Goal: Transaction & Acquisition: Purchase product/service

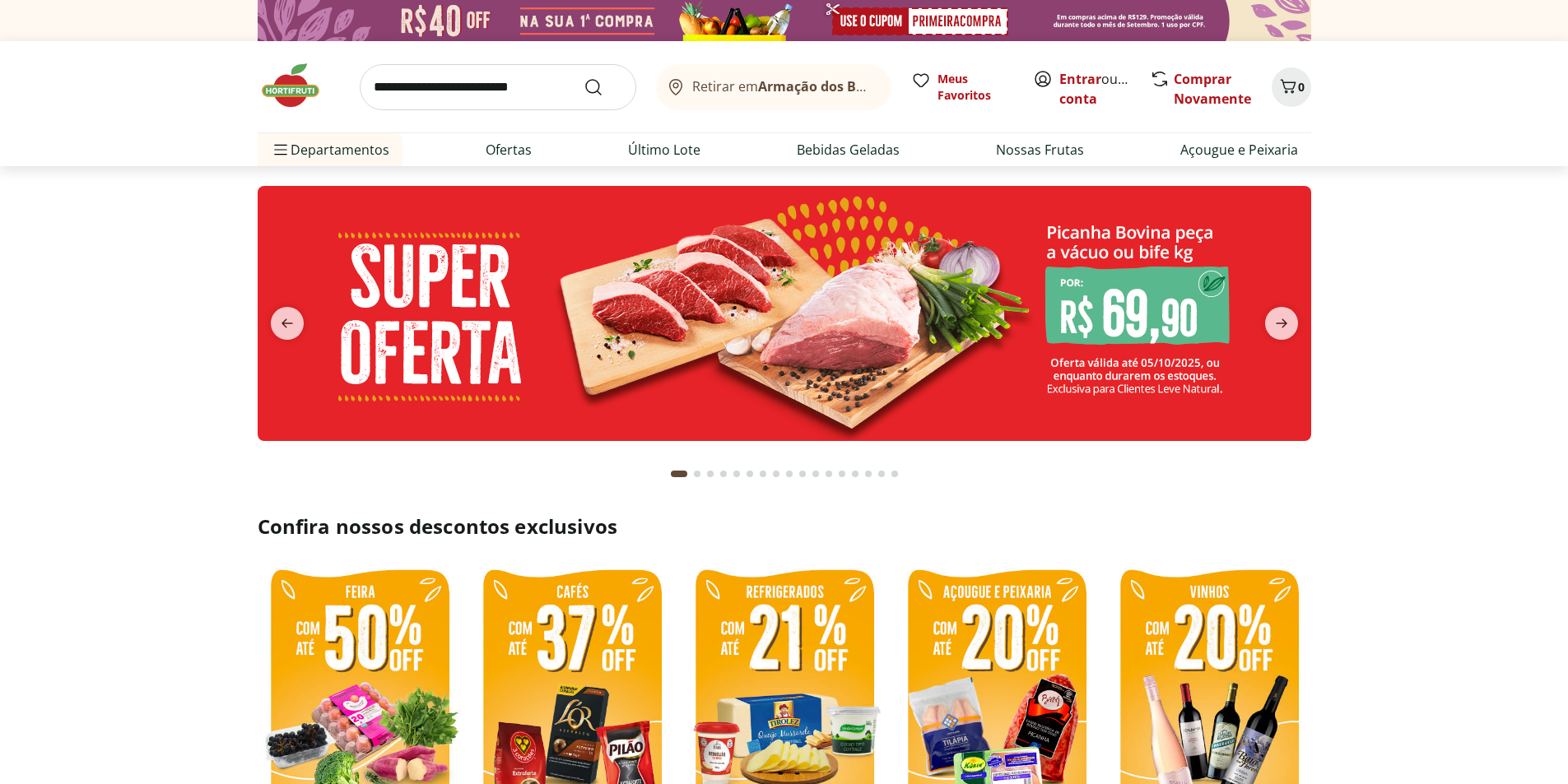
click at [426, 116] on div "Retirar em Armação dos Búzios/RJ Meus Favoritos Entrar ou Criar conta Comprar N…" at bounding box center [784, 87] width 1053 height 91
click at [426, 102] on input "search" at bounding box center [498, 87] width 276 height 46
type input "*******"
click at [583, 78] on button "Submit Search" at bounding box center [603, 87] width 39 height 20
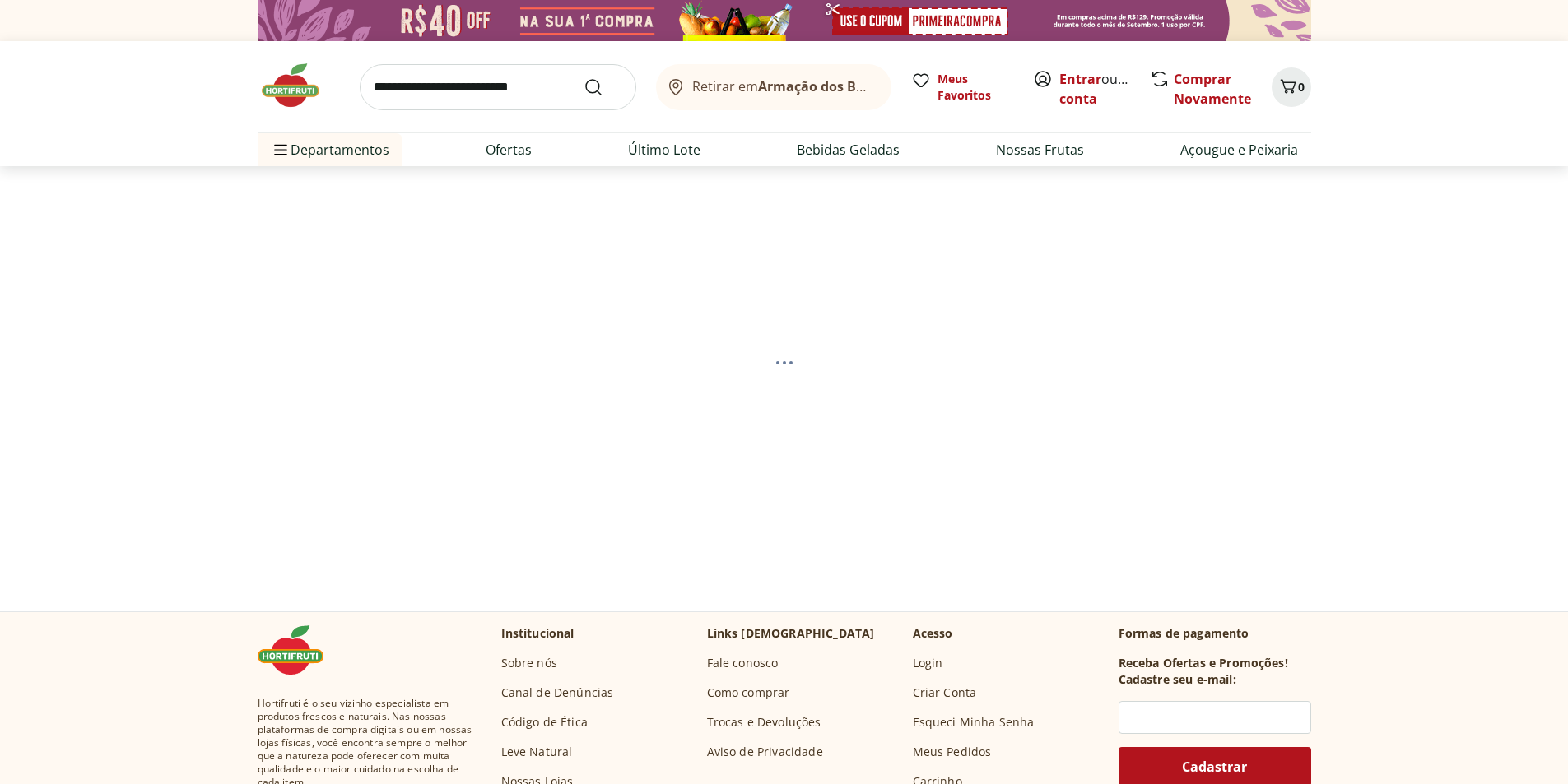
select select "**********"
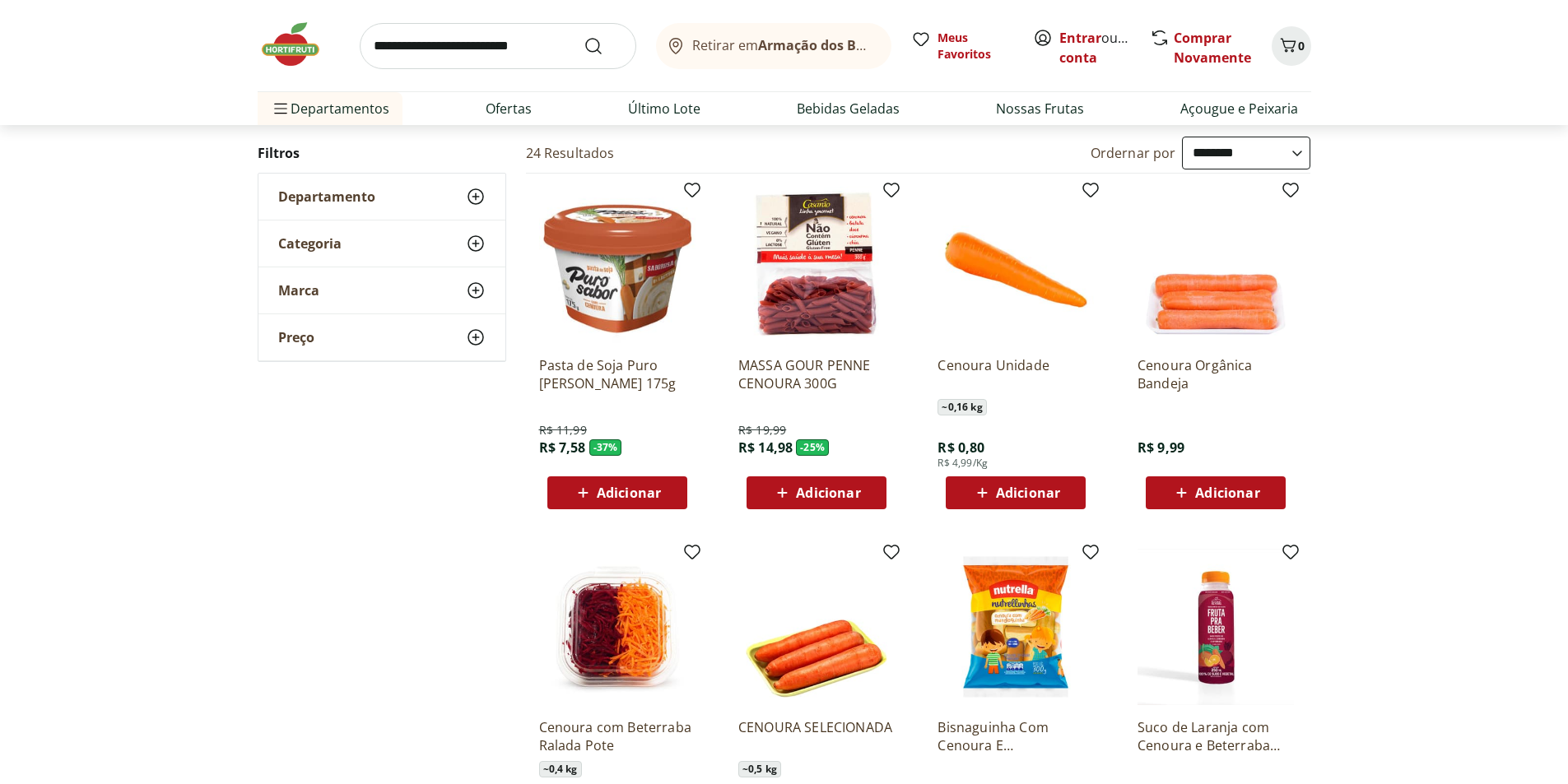
scroll to position [165, 0]
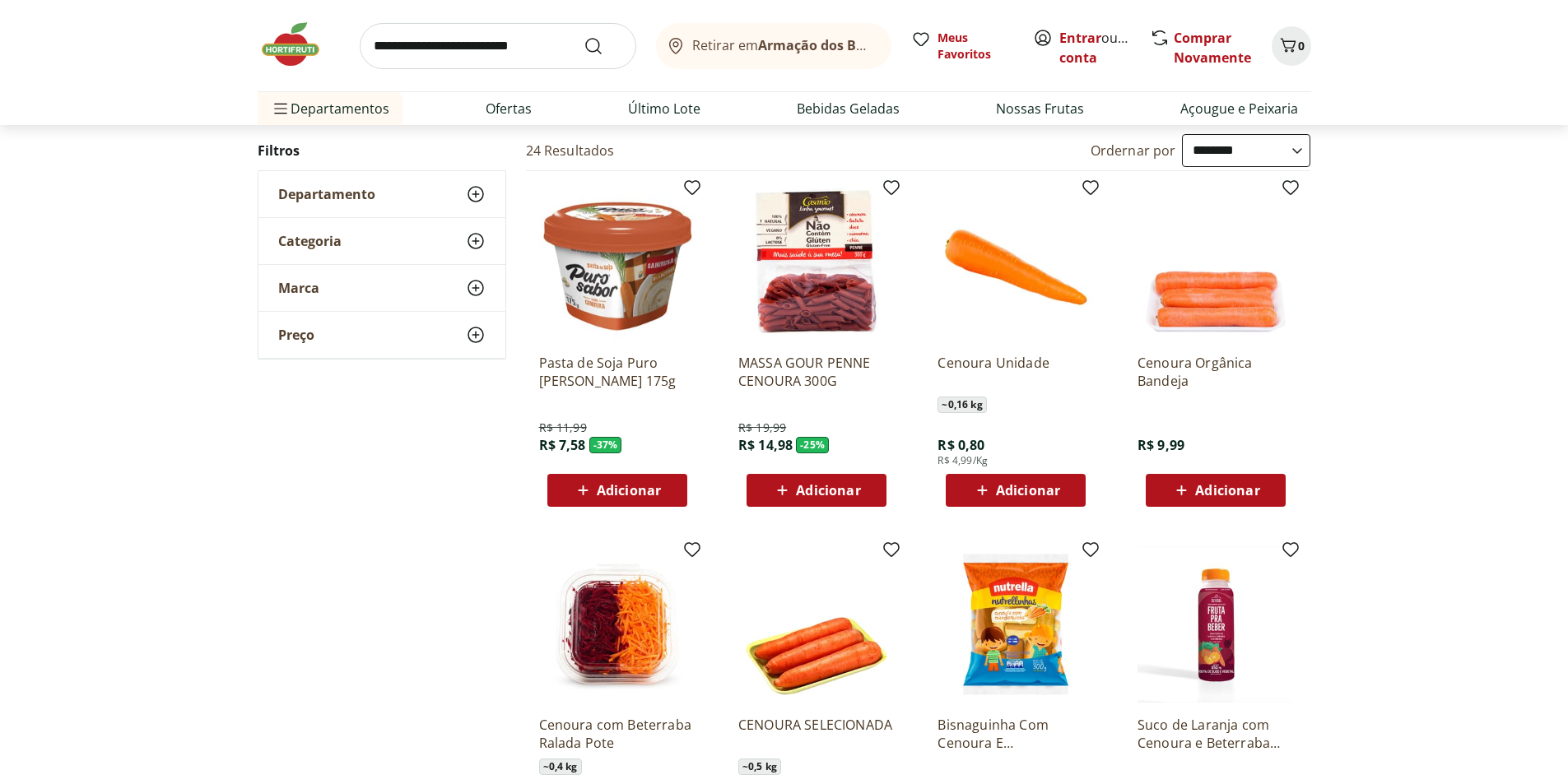
click at [1034, 496] on span "Adicionar" at bounding box center [1028, 491] width 64 height 13
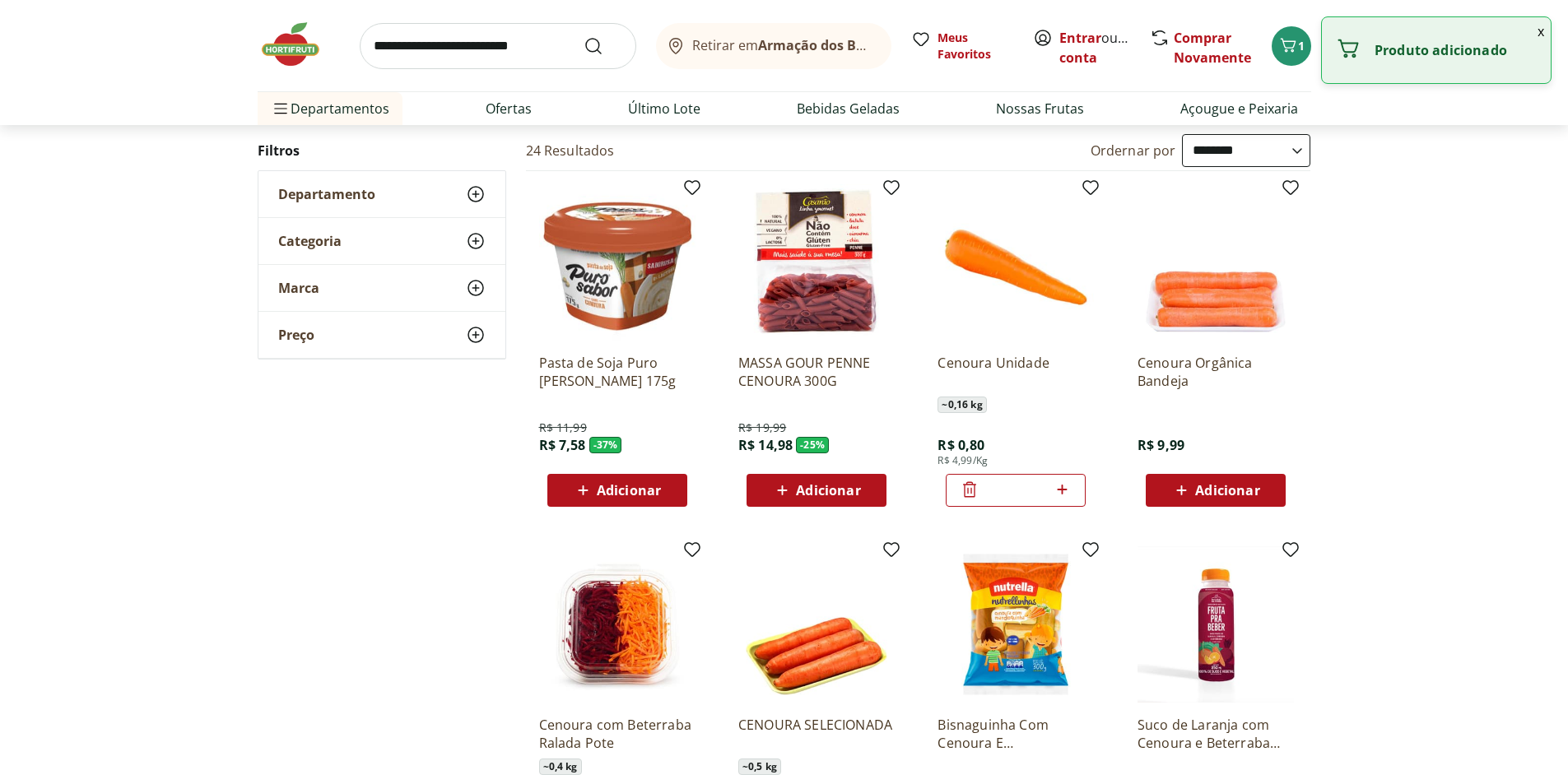
click at [1061, 490] on icon at bounding box center [1061, 490] width 10 height 10
type input "*"
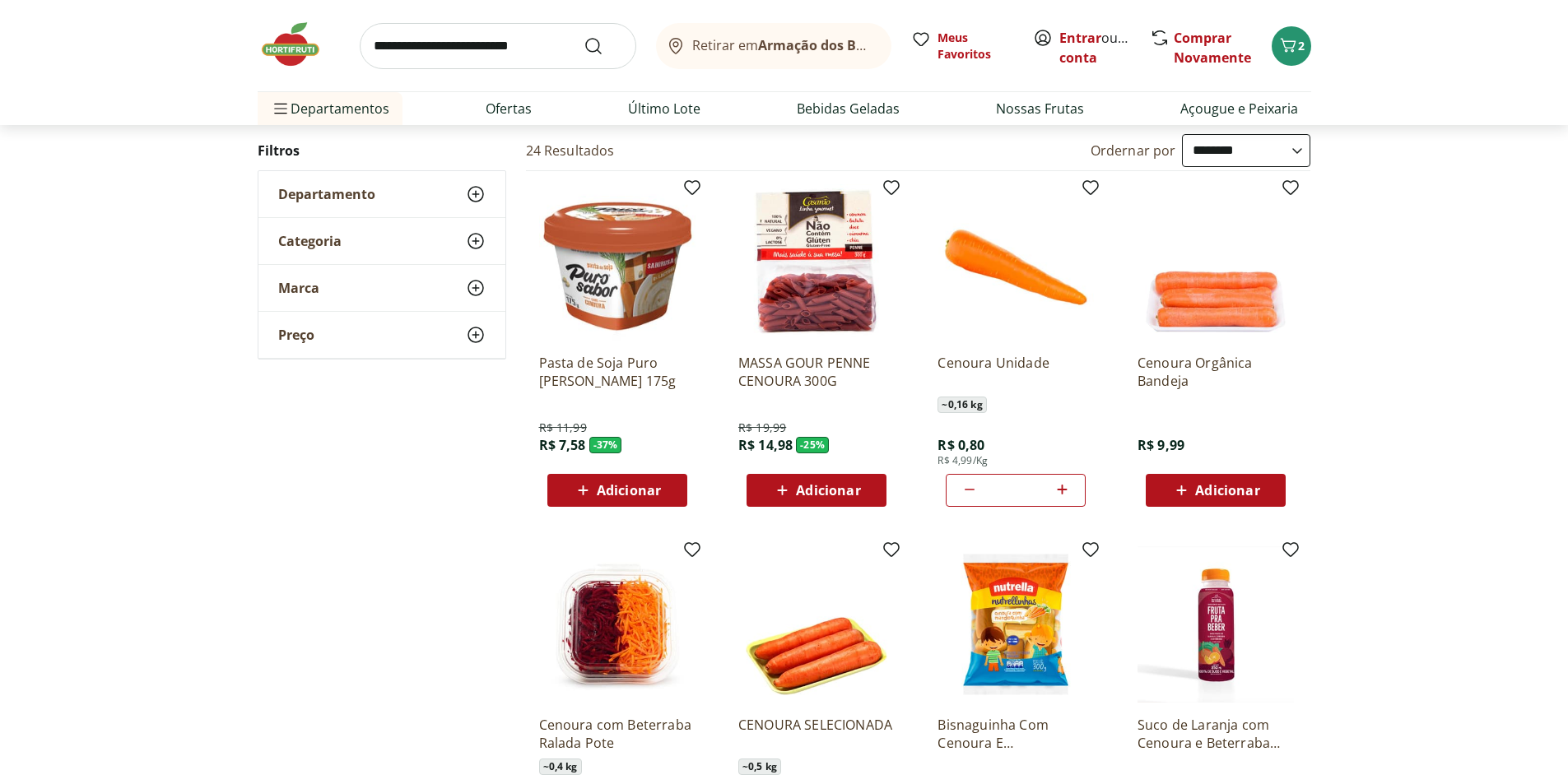
click at [391, 46] on input "search" at bounding box center [498, 46] width 276 height 46
type input "**********"
click at [583, 37] on button "Submit Search" at bounding box center [603, 46] width 39 height 20
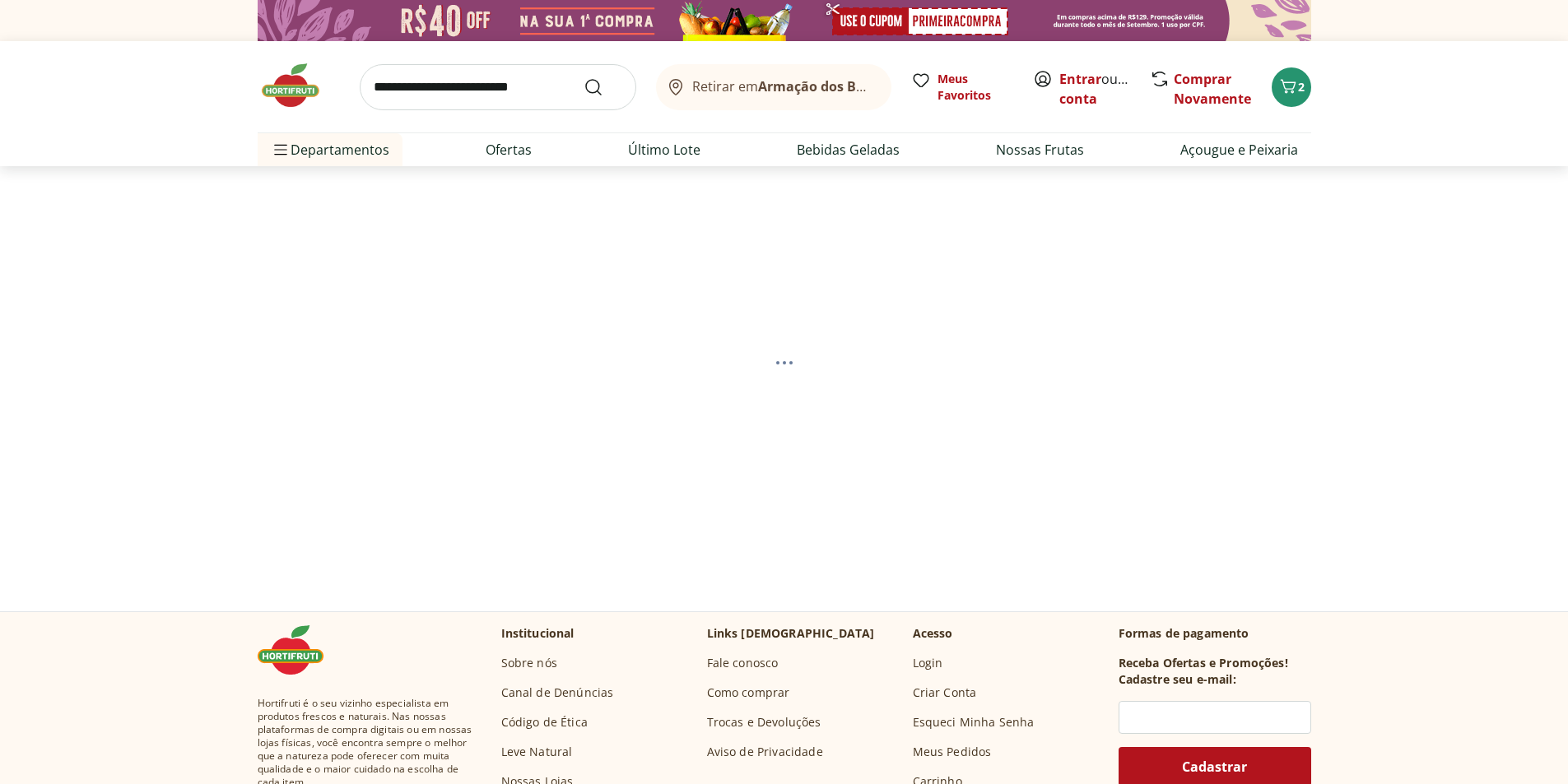
select select "**********"
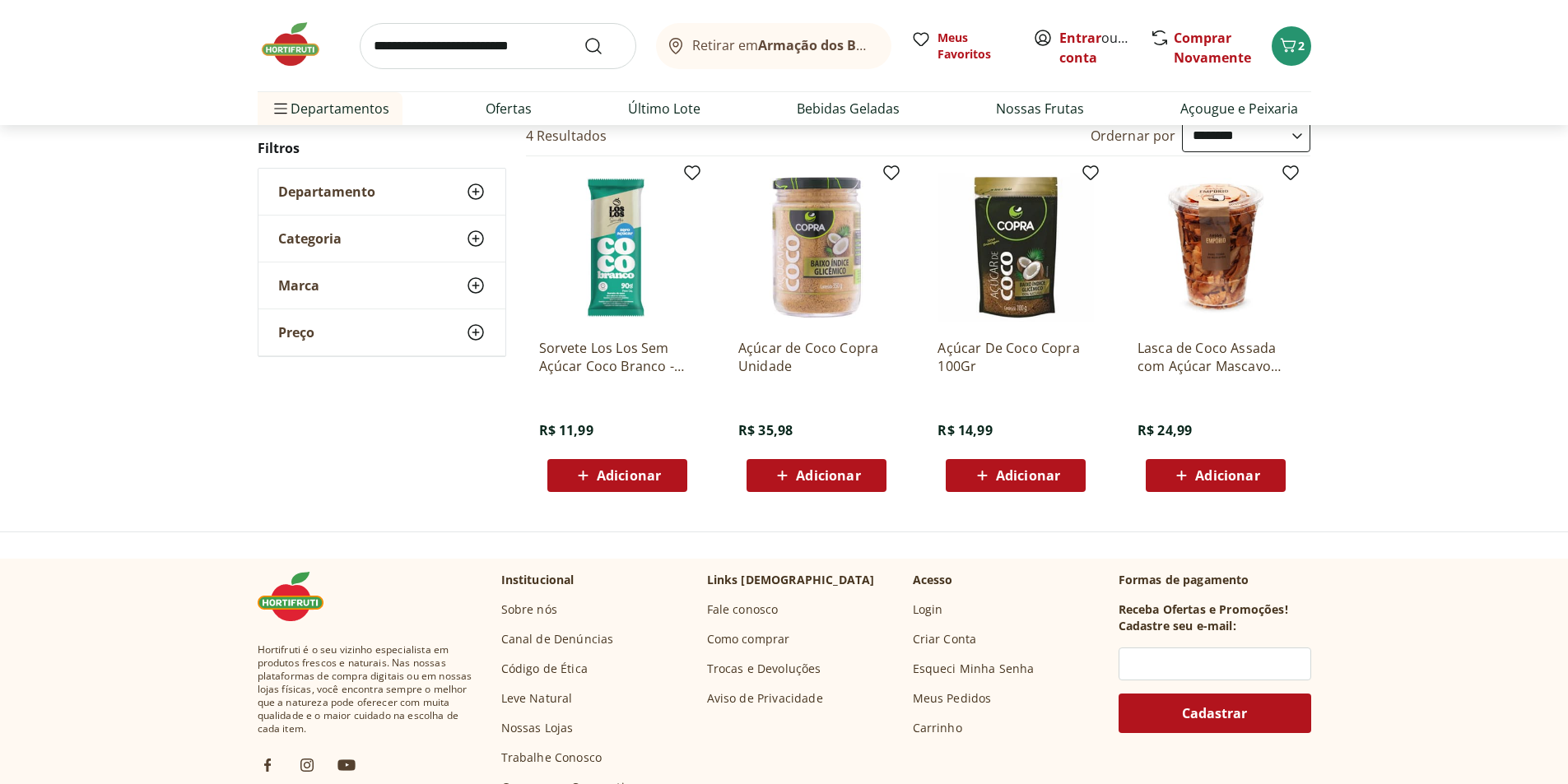
scroll to position [165, 0]
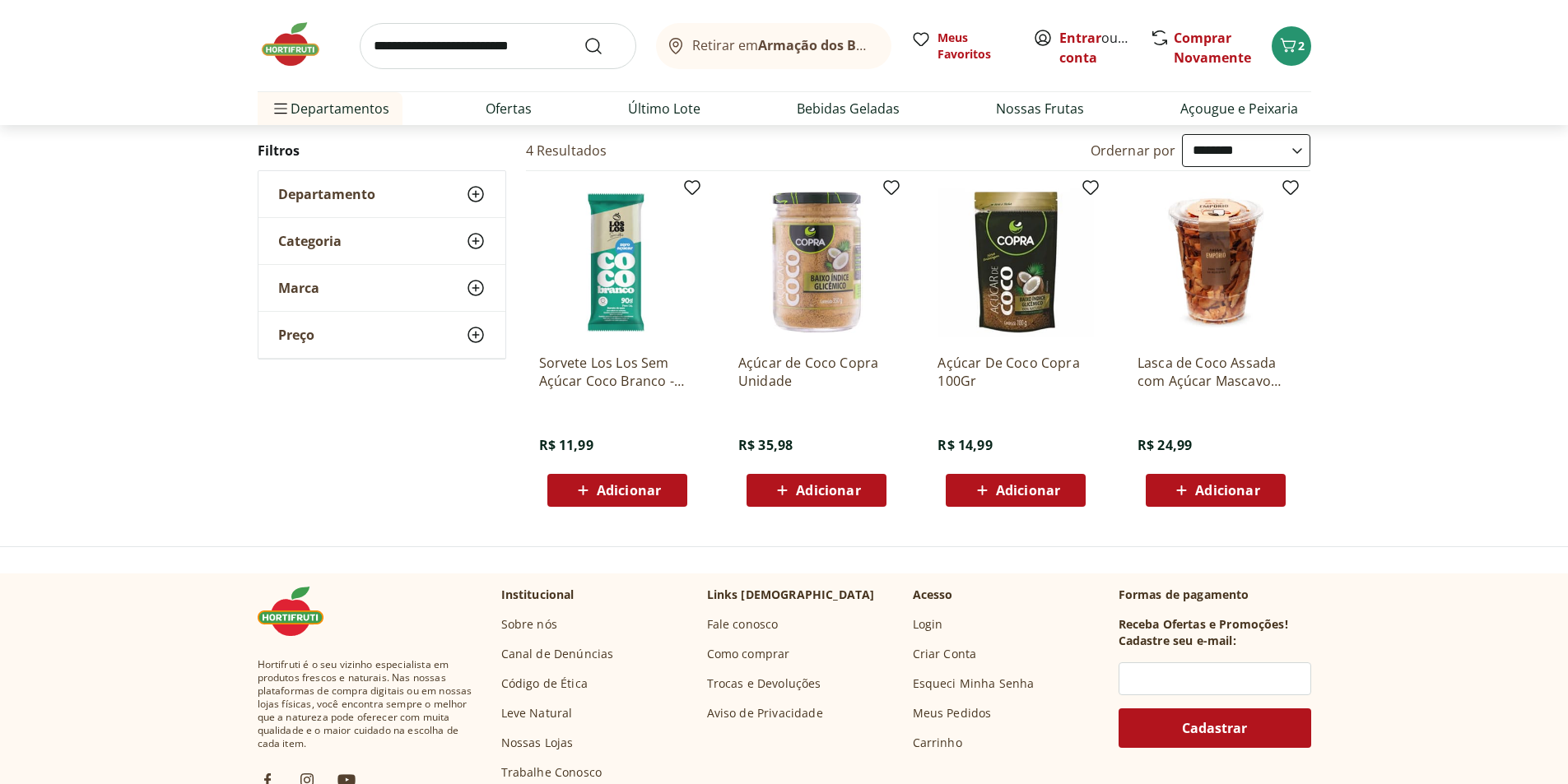
click at [1026, 500] on div "Adicionar" at bounding box center [1015, 490] width 113 height 29
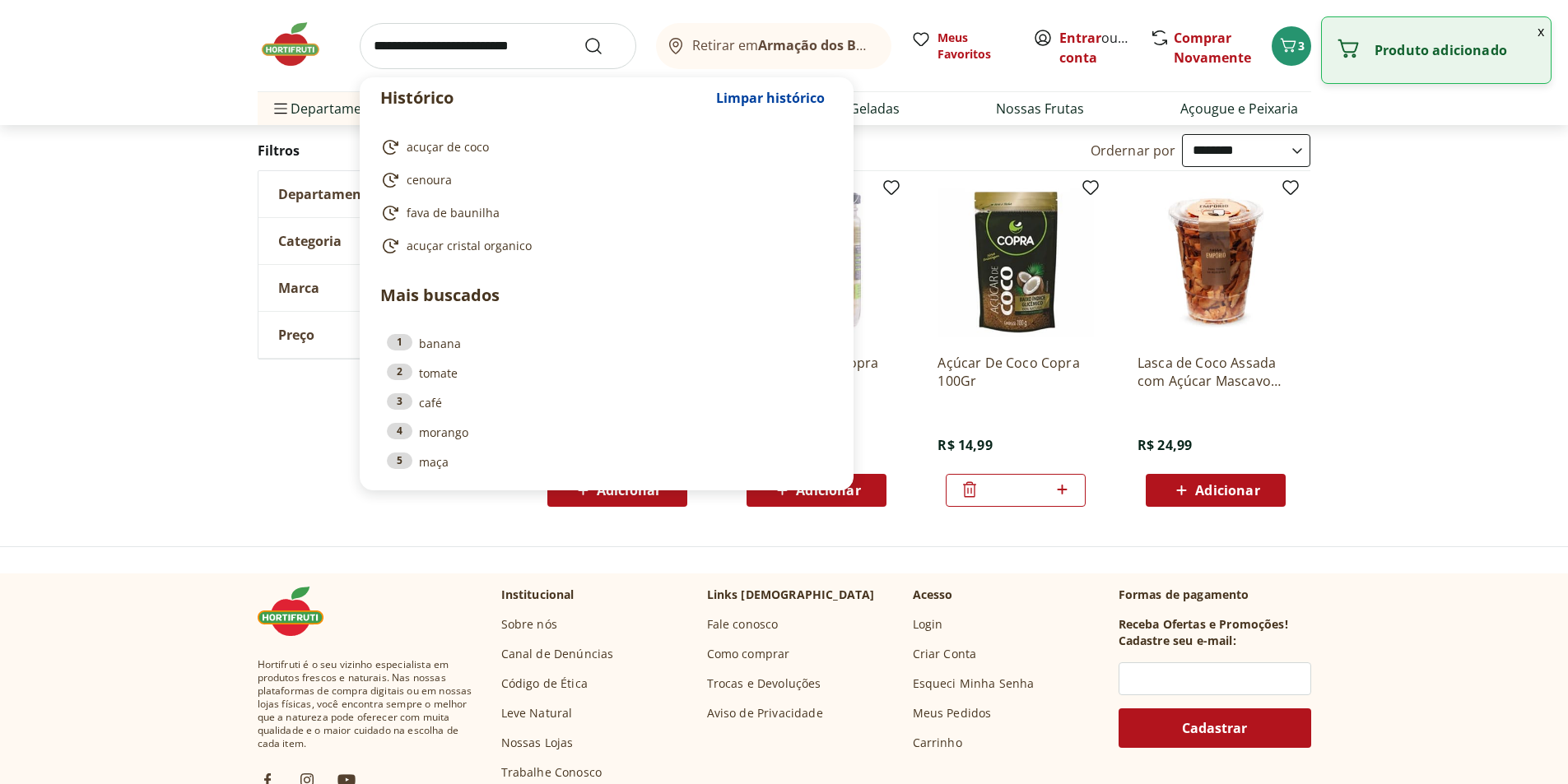
click at [477, 33] on input "search" at bounding box center [498, 46] width 276 height 46
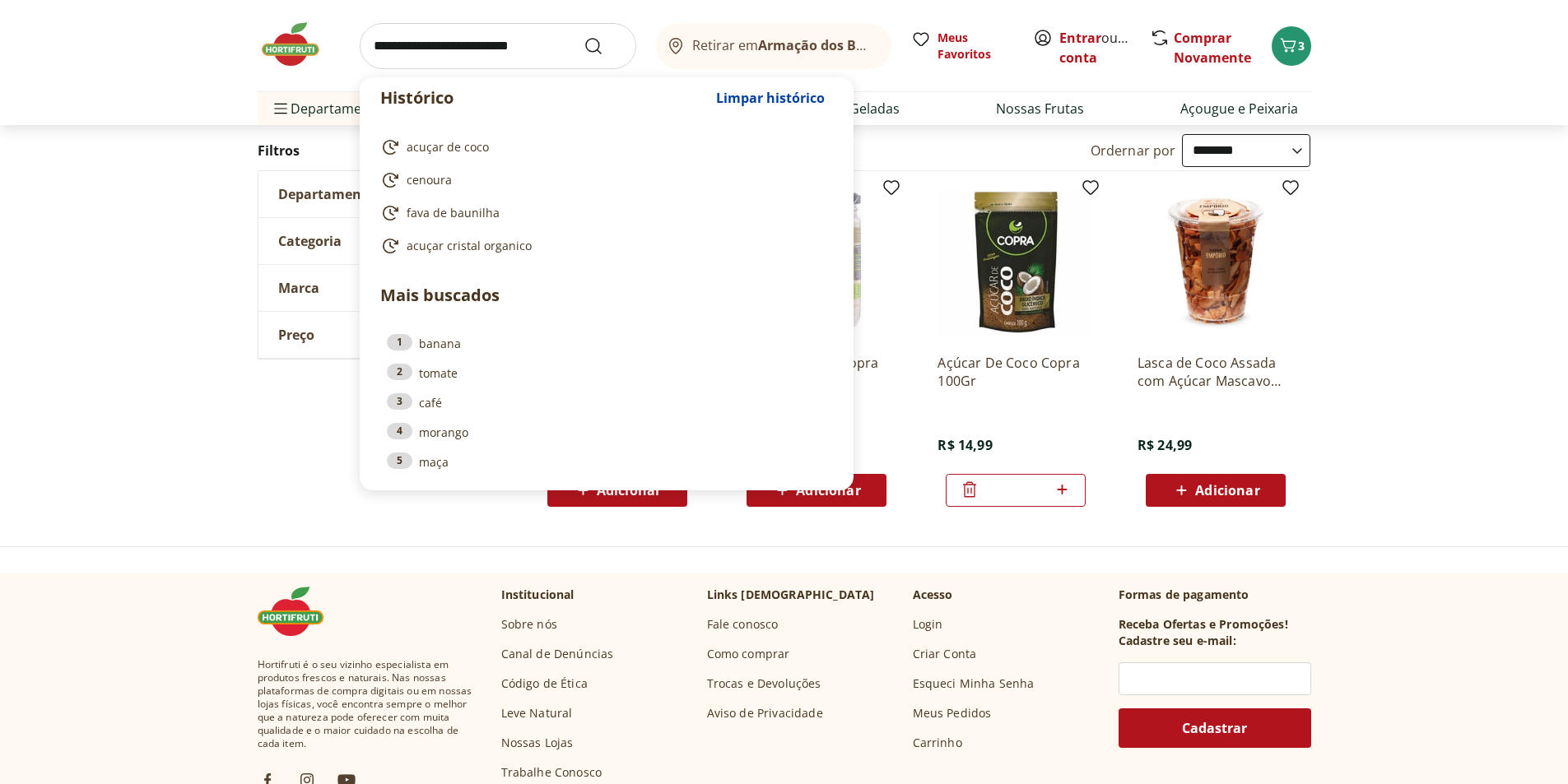
click at [1310, 58] on div "Histórico Limpar histórico acuçar de coco cenoura fava de baunilha acuçar crist…" at bounding box center [784, 45] width 1053 height 91
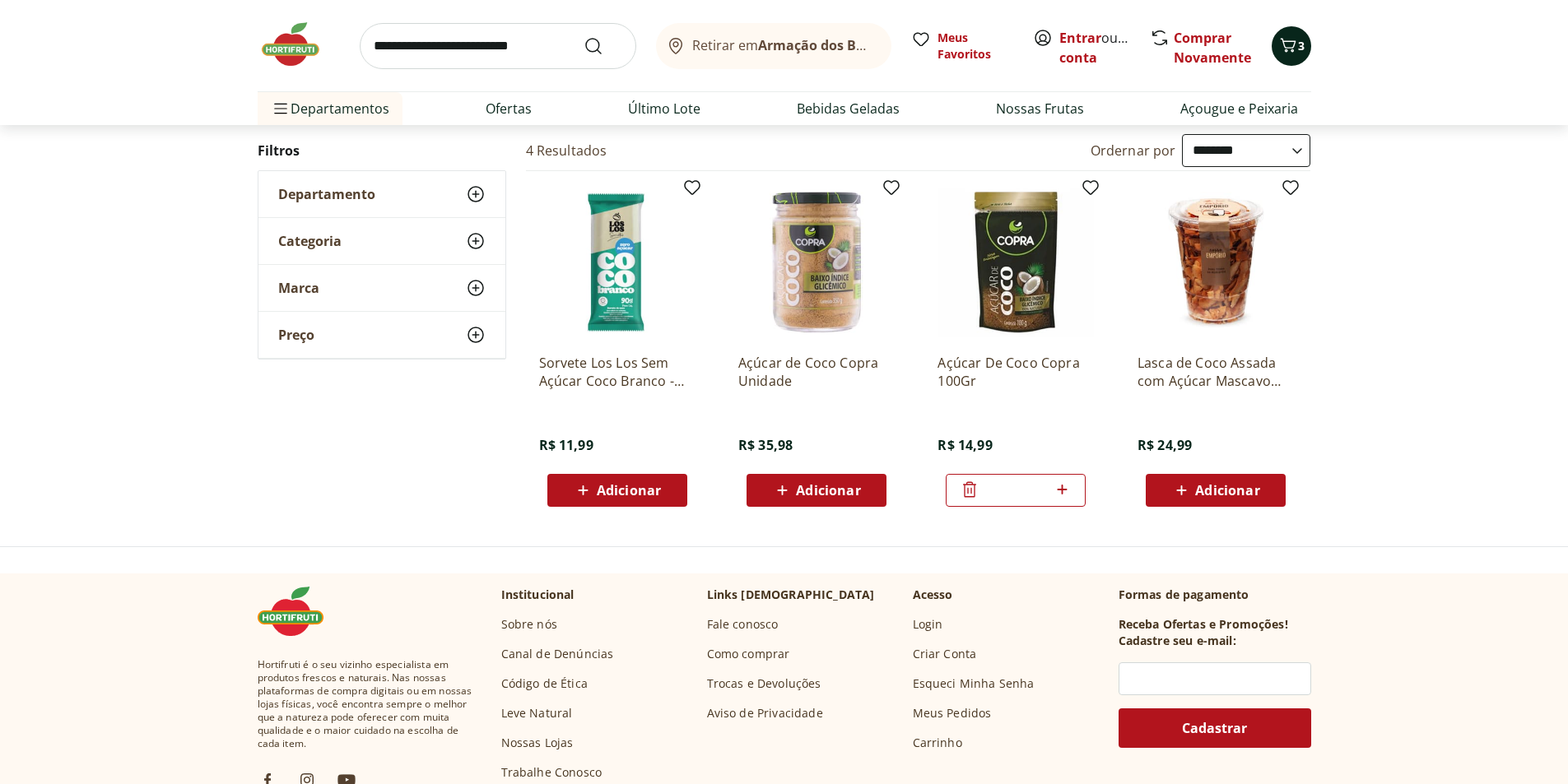
click at [1308, 51] on button "3" at bounding box center [1292, 46] width 39 height 39
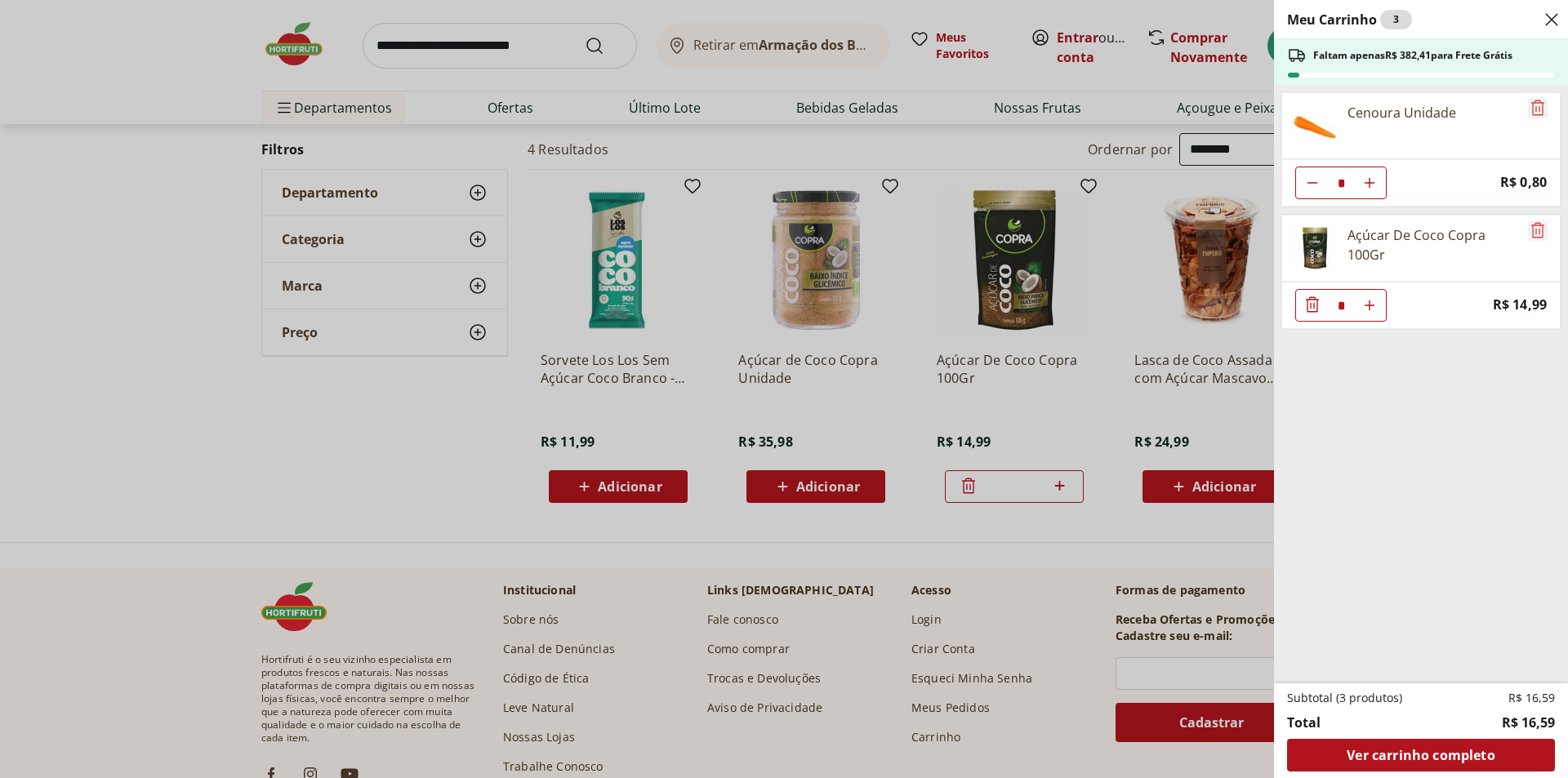
click at [1538, 109] on icon "Remove" at bounding box center [1538, 108] width 19 height 19
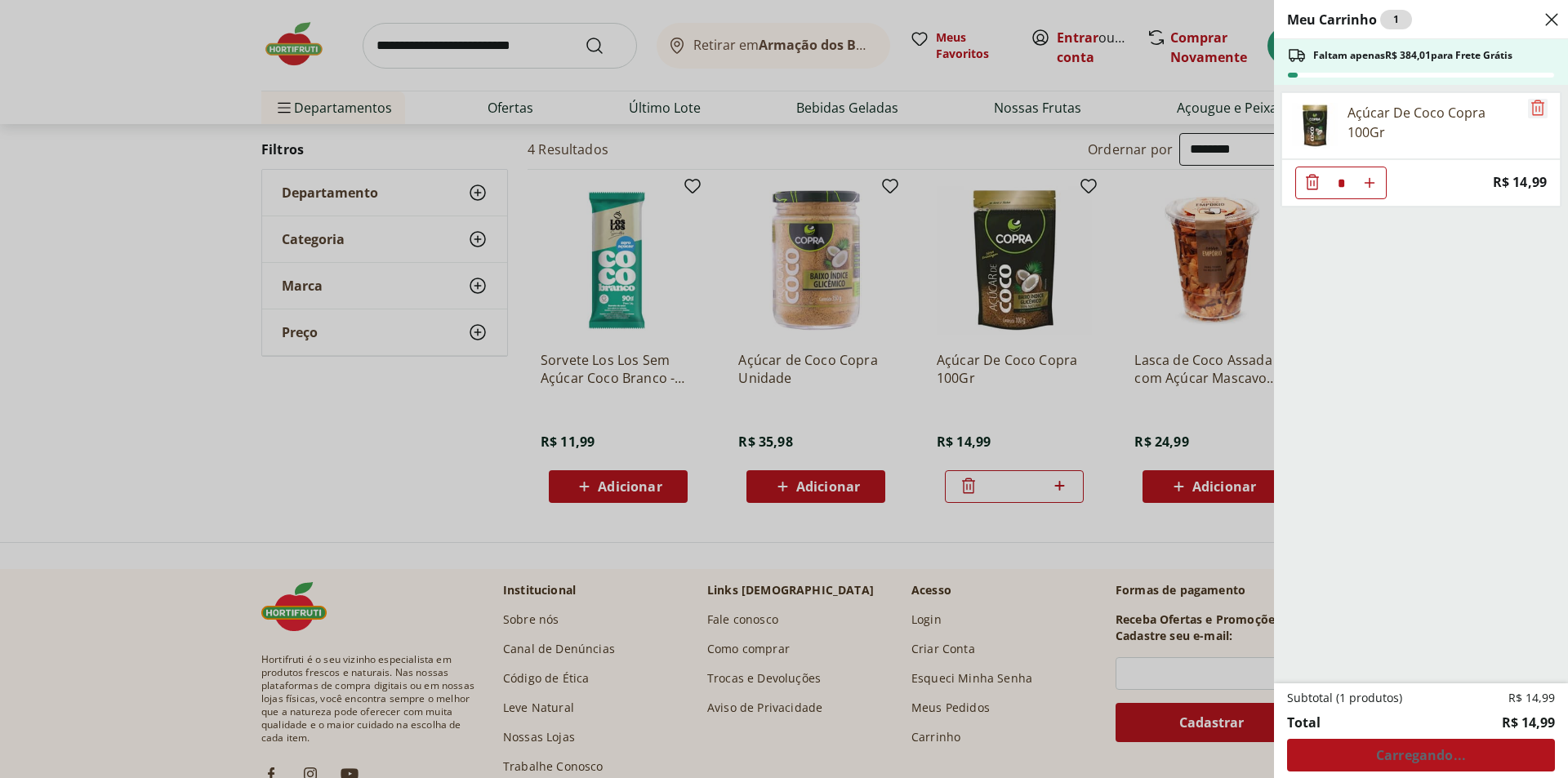
click at [1538, 109] on icon "Remove" at bounding box center [1538, 108] width 19 height 19
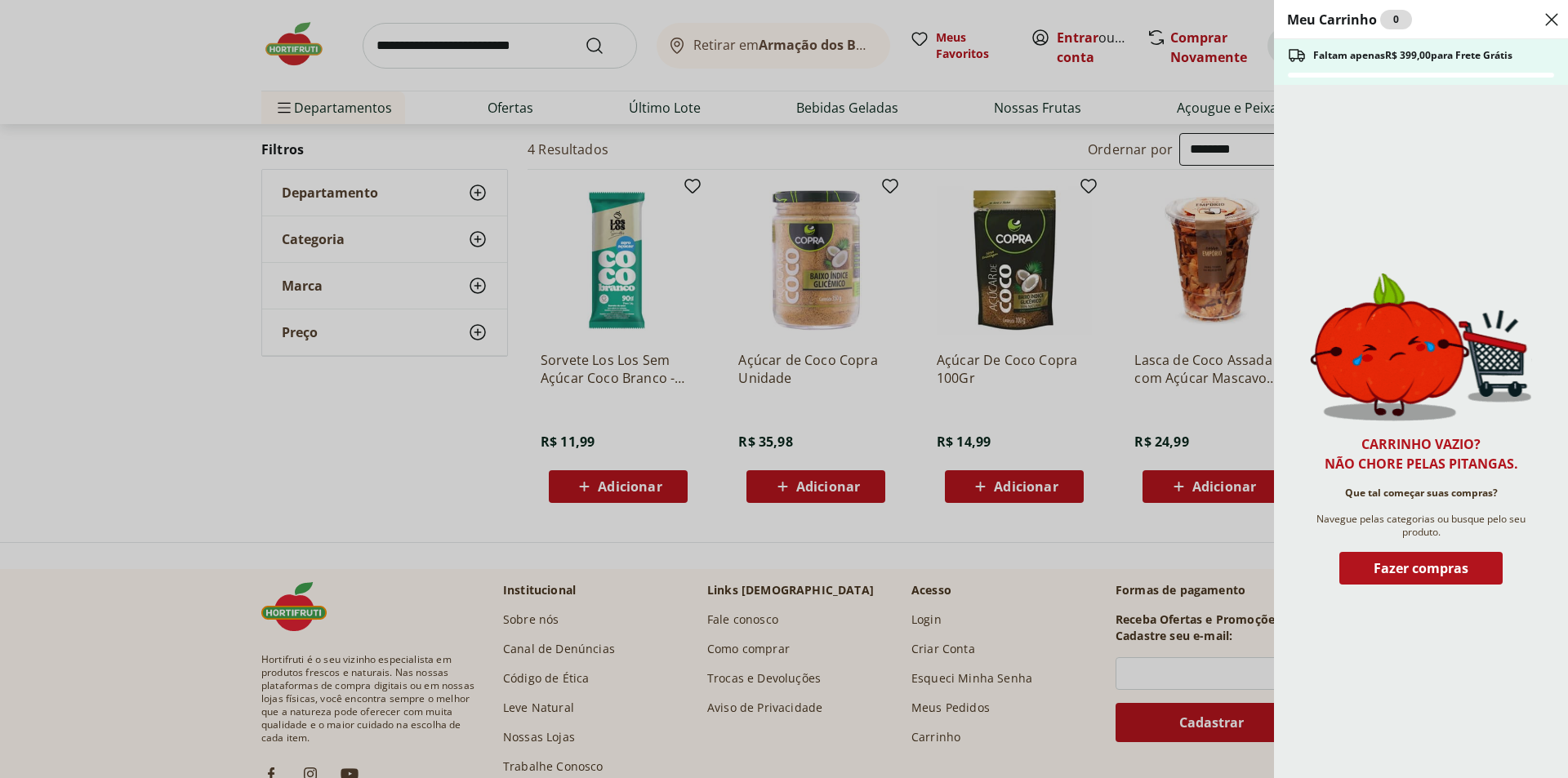
click at [496, 37] on div "Meu Carrinho 0 Faltam apenas R$ 399,00 para Frete Grátis Carrinho vazio? Não ch…" at bounding box center [784, 389] width 1568 height 778
